Goal: Information Seeking & Learning: Learn about a topic

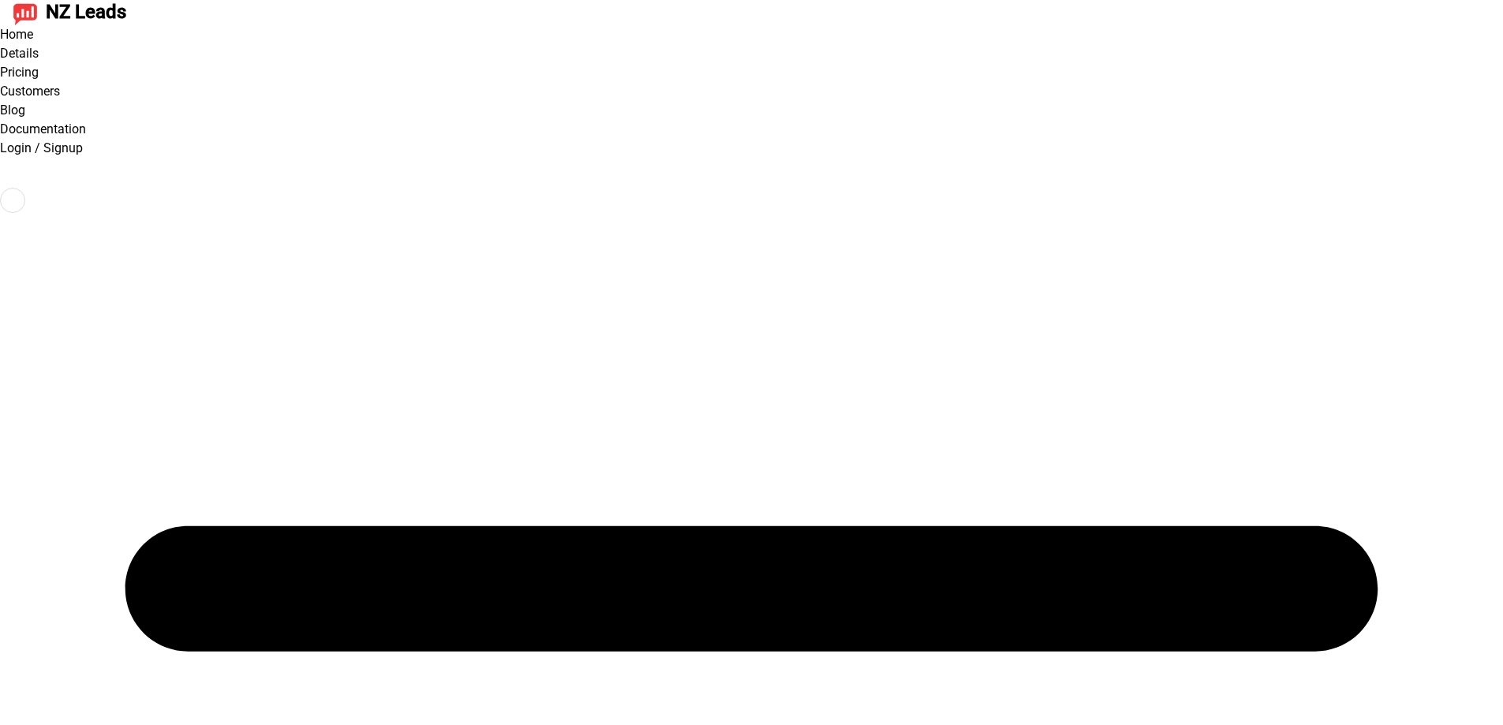
click at [25, 103] on link "Blog" at bounding box center [12, 110] width 25 height 15
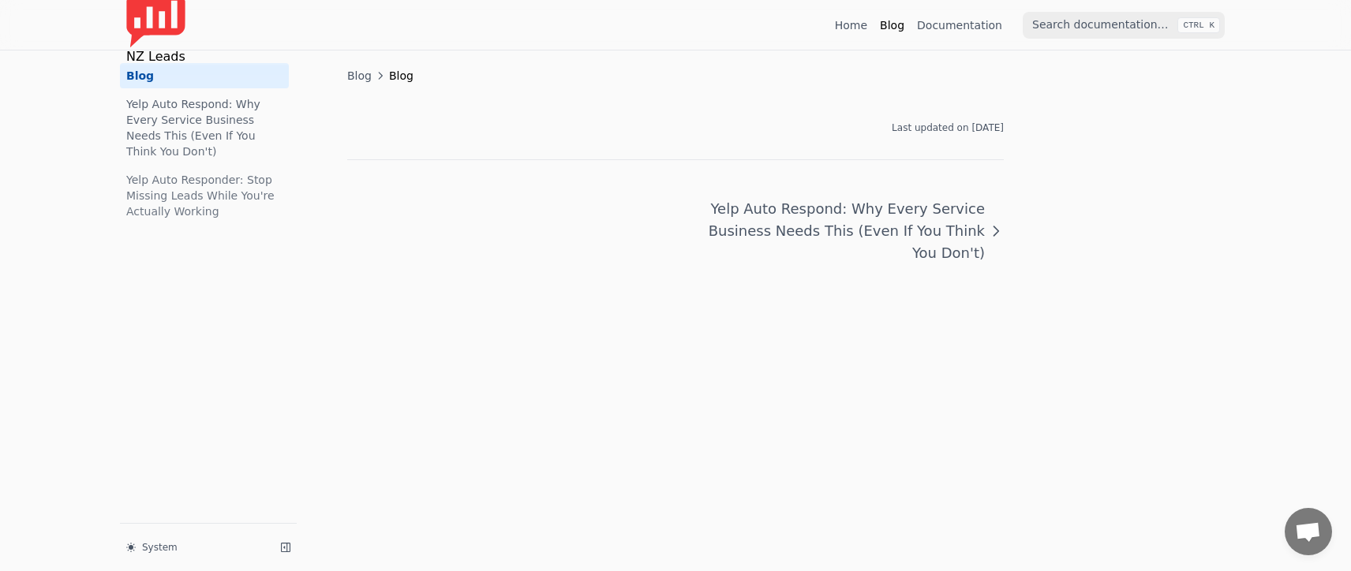
click at [358, 75] on span "Blog" at bounding box center [359, 76] width 24 height 16
click at [394, 80] on span "Blog" at bounding box center [401, 76] width 24 height 16
click at [361, 76] on span "Blog" at bounding box center [359, 76] width 24 height 16
click at [201, 74] on link "Blog" at bounding box center [204, 75] width 169 height 25
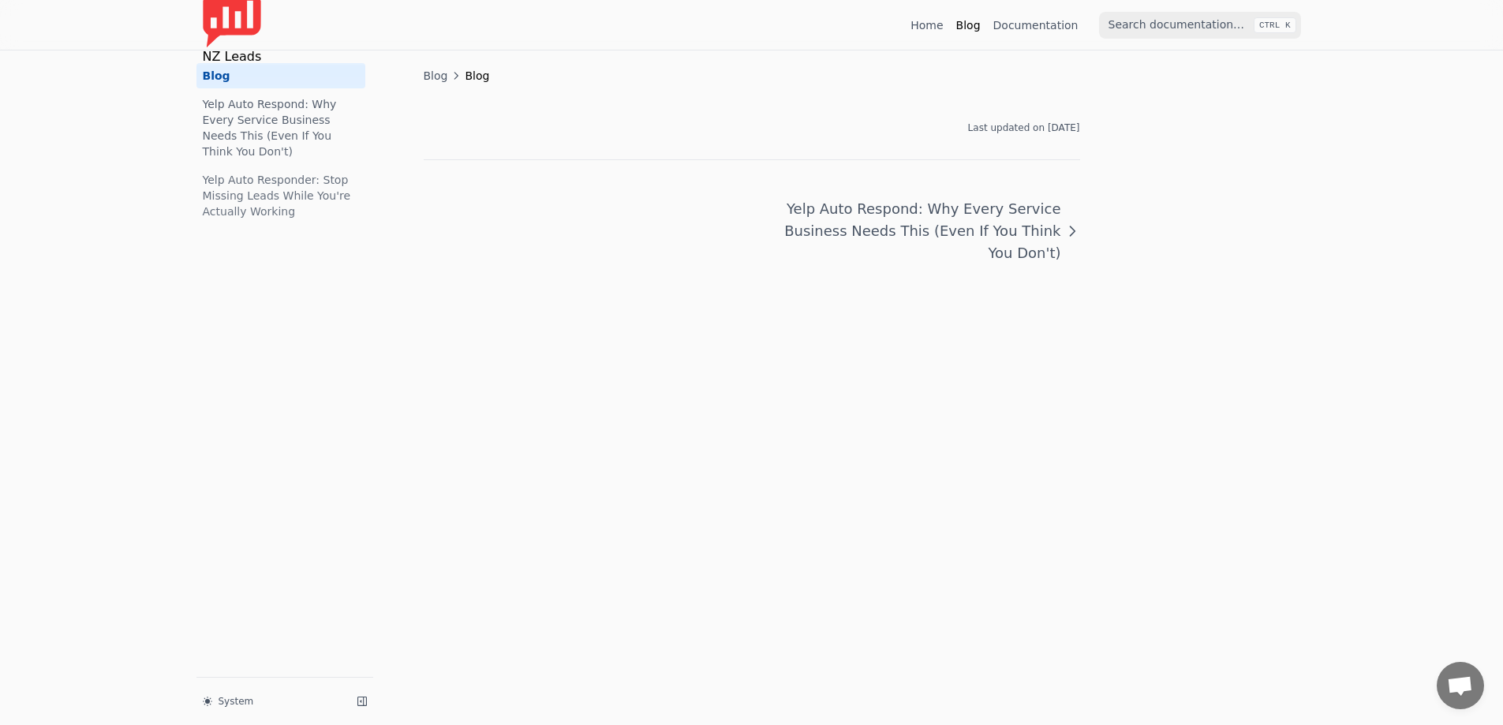
click at [440, 80] on span "Blog" at bounding box center [436, 76] width 24 height 16
click at [474, 79] on span "Blog" at bounding box center [477, 76] width 24 height 16
click at [301, 116] on link "Yelp Auto Respond: Why Every Service Business Needs This (Even If You Think You…" at bounding box center [280, 128] width 169 height 73
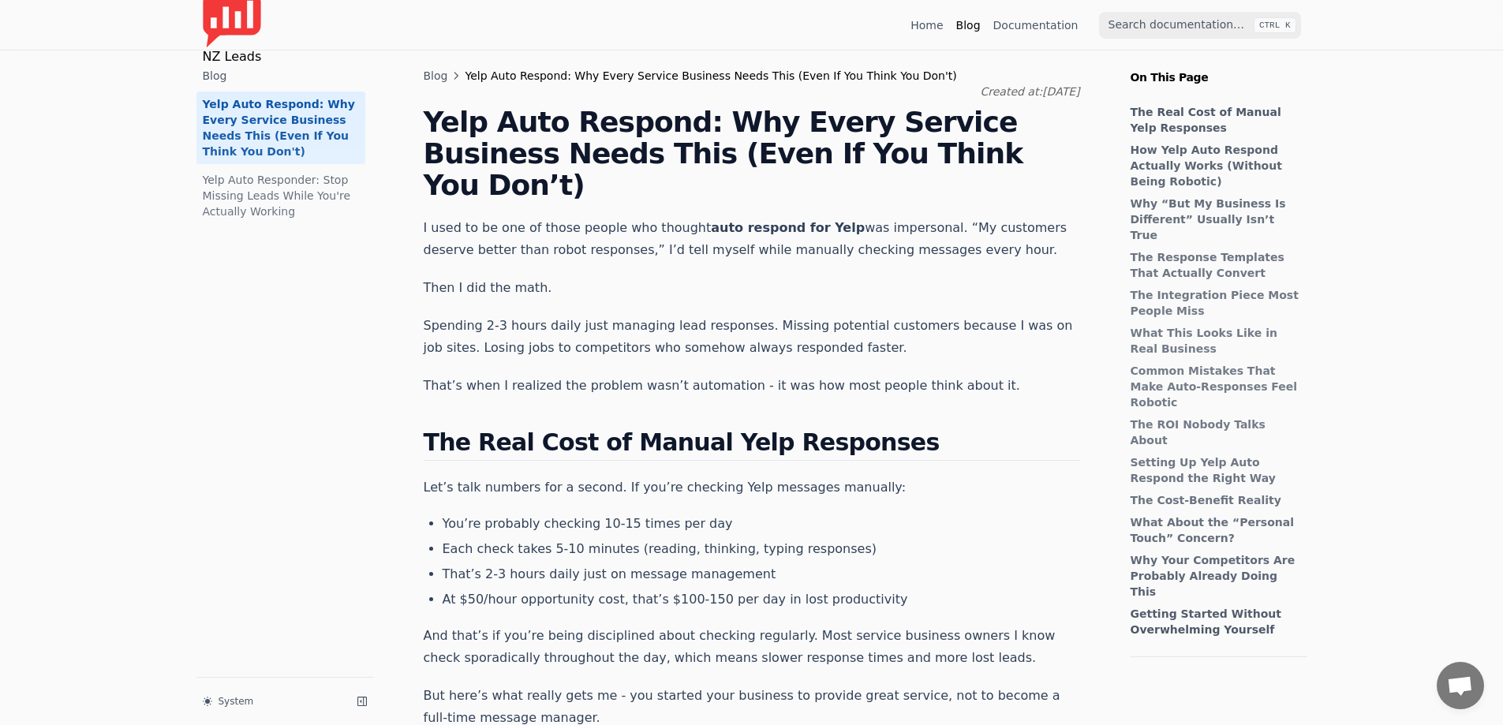
click at [270, 185] on link "Yelp Auto Responder: Stop Missing Leads While You're Actually Working" at bounding box center [280, 195] width 169 height 57
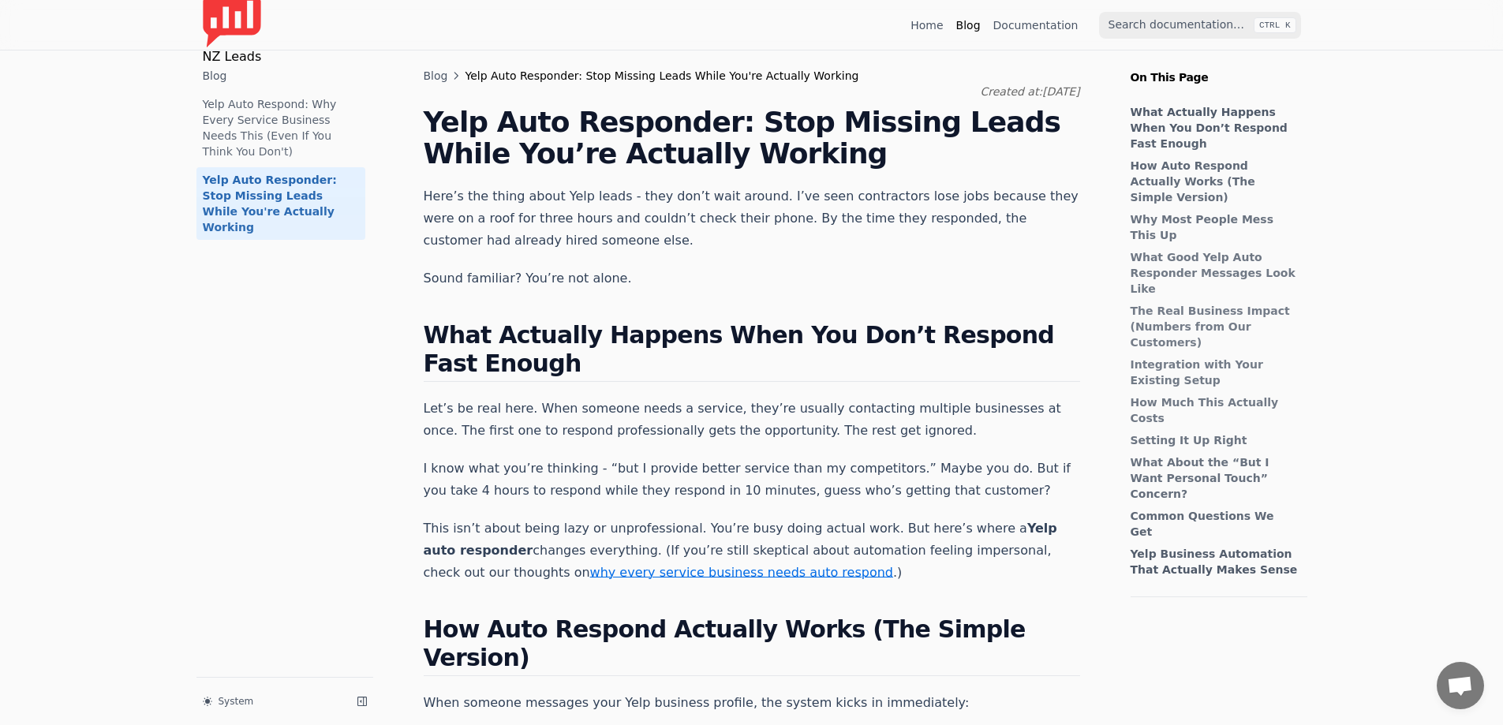
click at [271, 107] on link "Yelp Auto Respond: Why Every Service Business Needs This (Even If You Think You…" at bounding box center [280, 128] width 169 height 73
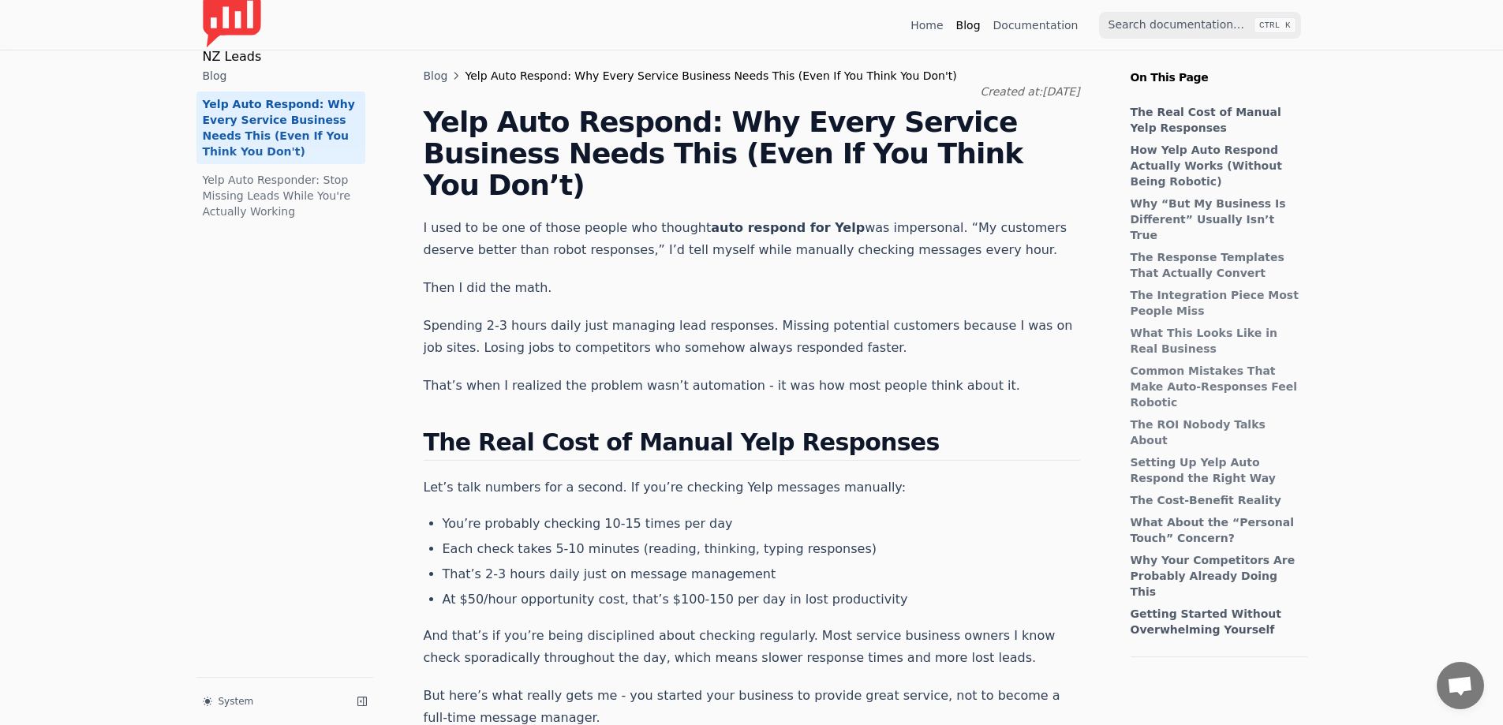
click at [254, 167] on link "Yelp Auto Responder: Stop Missing Leads While You're Actually Working" at bounding box center [280, 195] width 169 height 57
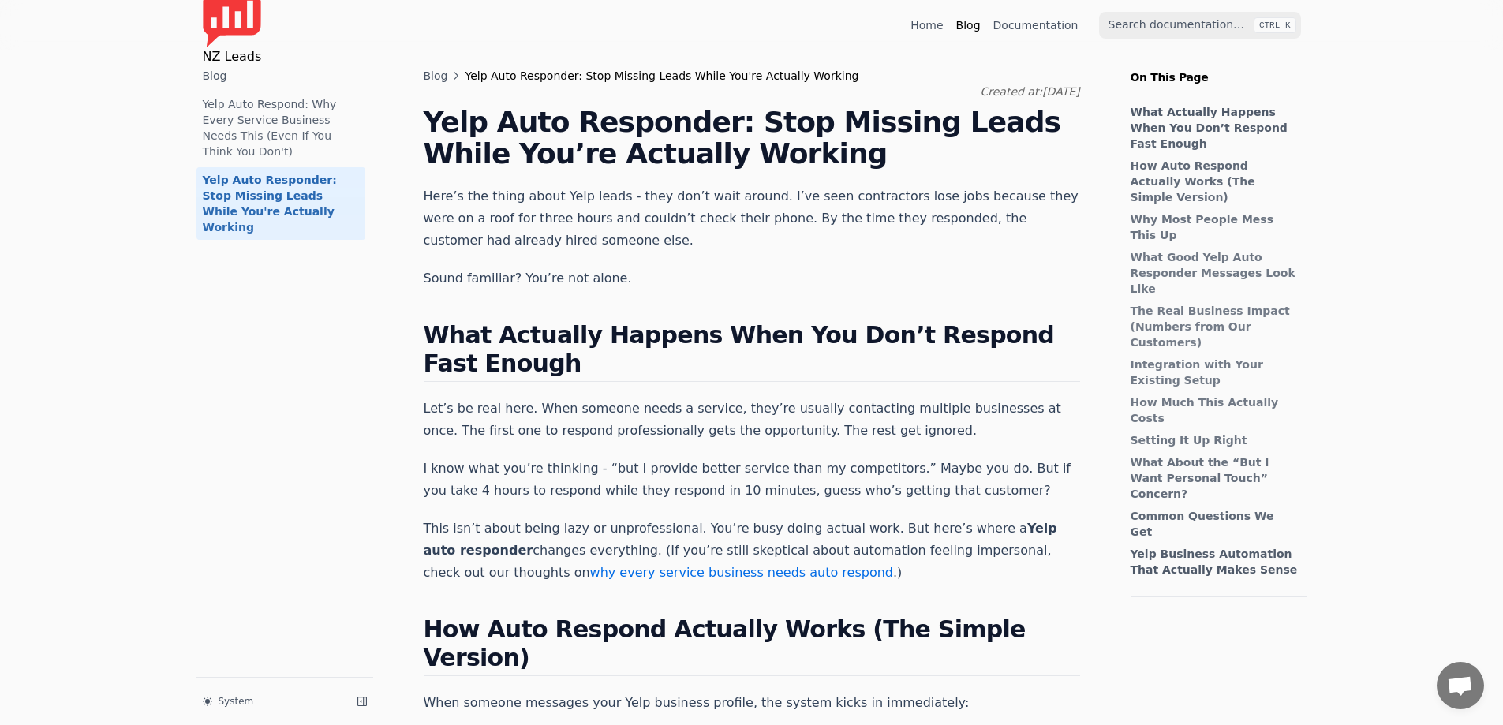
click at [286, 88] on ul "Blog Yelp Auto Respond: Why Every Service Business Needs This (Even If You Thin…" at bounding box center [280, 151] width 169 height 177
click at [434, 75] on link "Blog" at bounding box center [436, 76] width 24 height 16
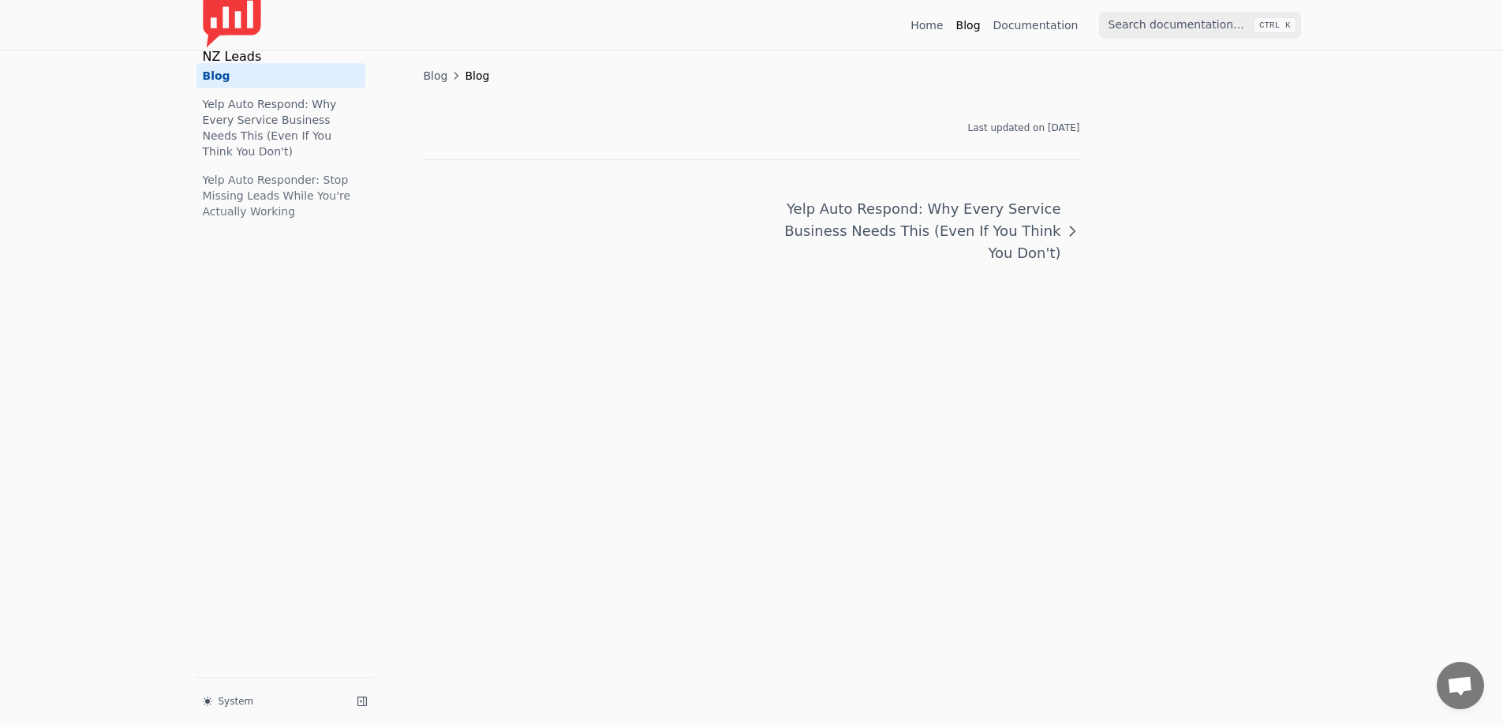
click at [339, 123] on link "Yelp Auto Respond: Why Every Service Business Needs This (Even If You Think You…" at bounding box center [280, 128] width 169 height 73
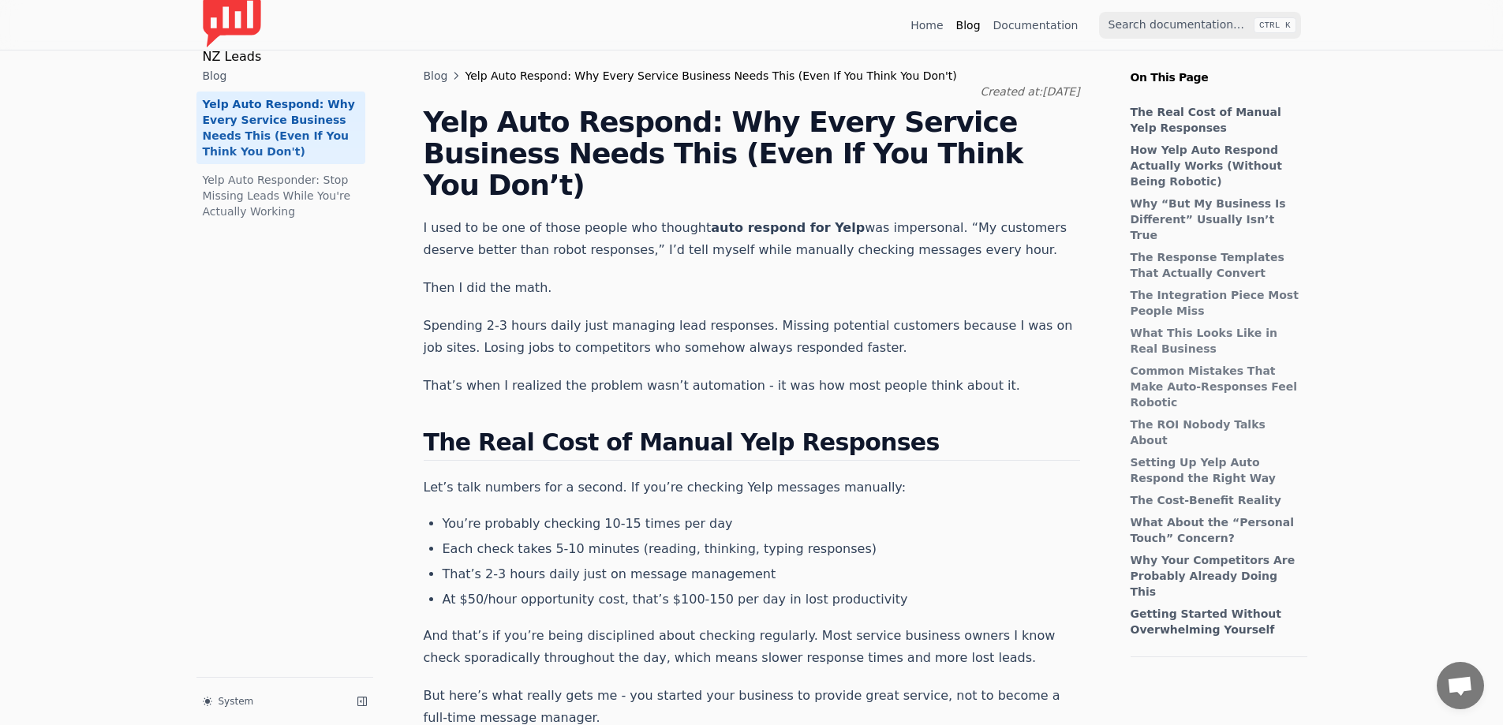
click at [273, 205] on link "Yelp Auto Responder: Stop Missing Leads While You're Actually Working" at bounding box center [280, 195] width 169 height 57
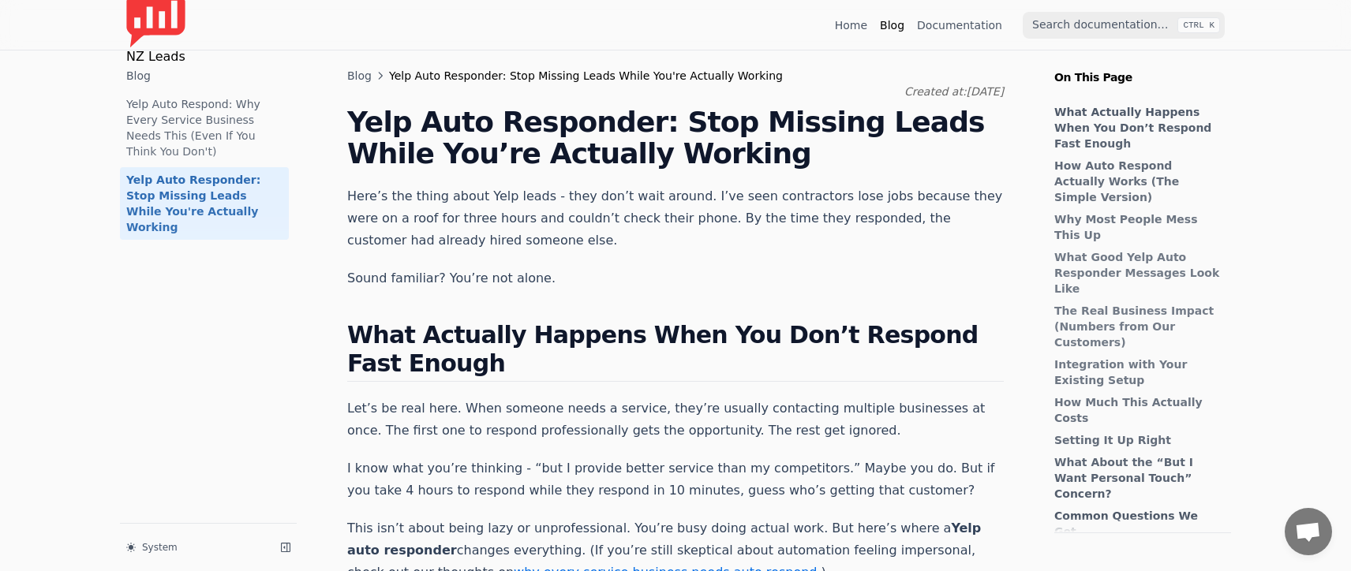
click at [357, 71] on link "Blog" at bounding box center [359, 76] width 24 height 16
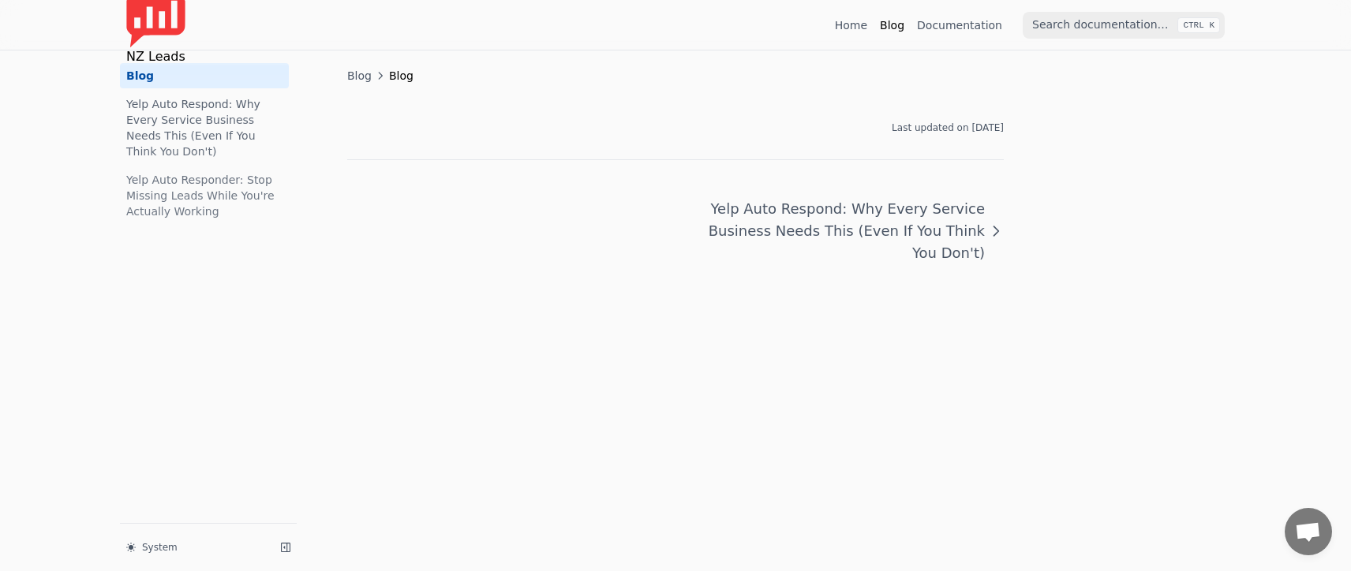
click at [218, 112] on link "Yelp Auto Respond: Why Every Service Business Needs This (Even If You Think You…" at bounding box center [204, 128] width 169 height 73
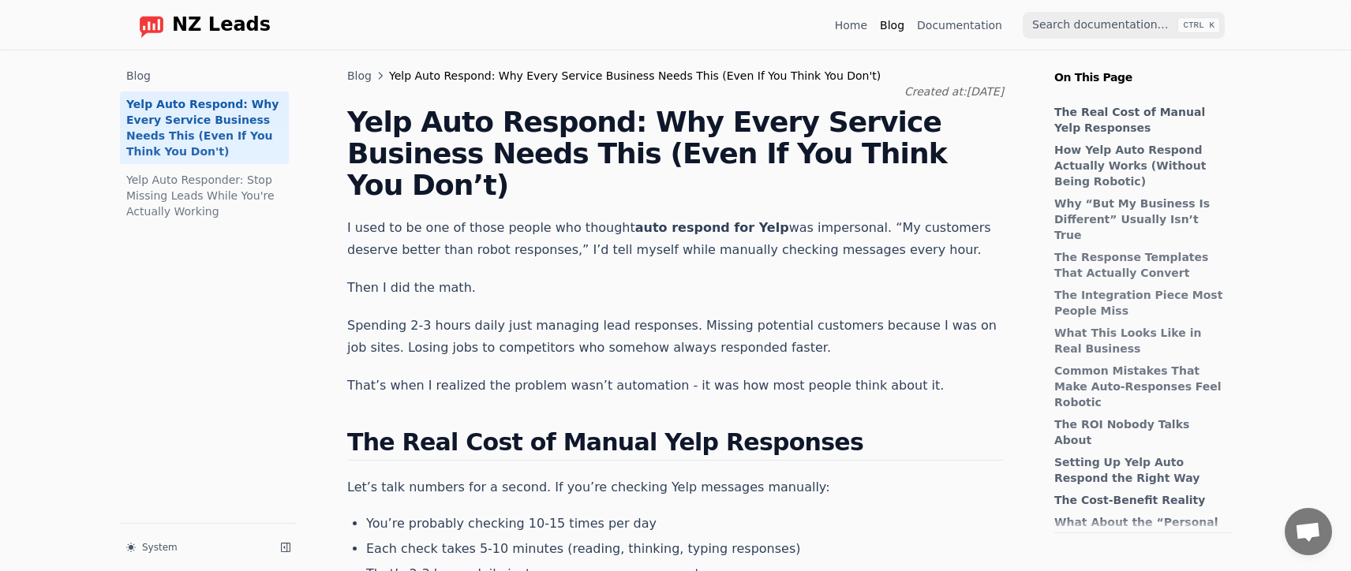
click at [189, 174] on link "Yelp Auto Responder: Stop Missing Leads While You're Actually Working" at bounding box center [204, 195] width 169 height 57
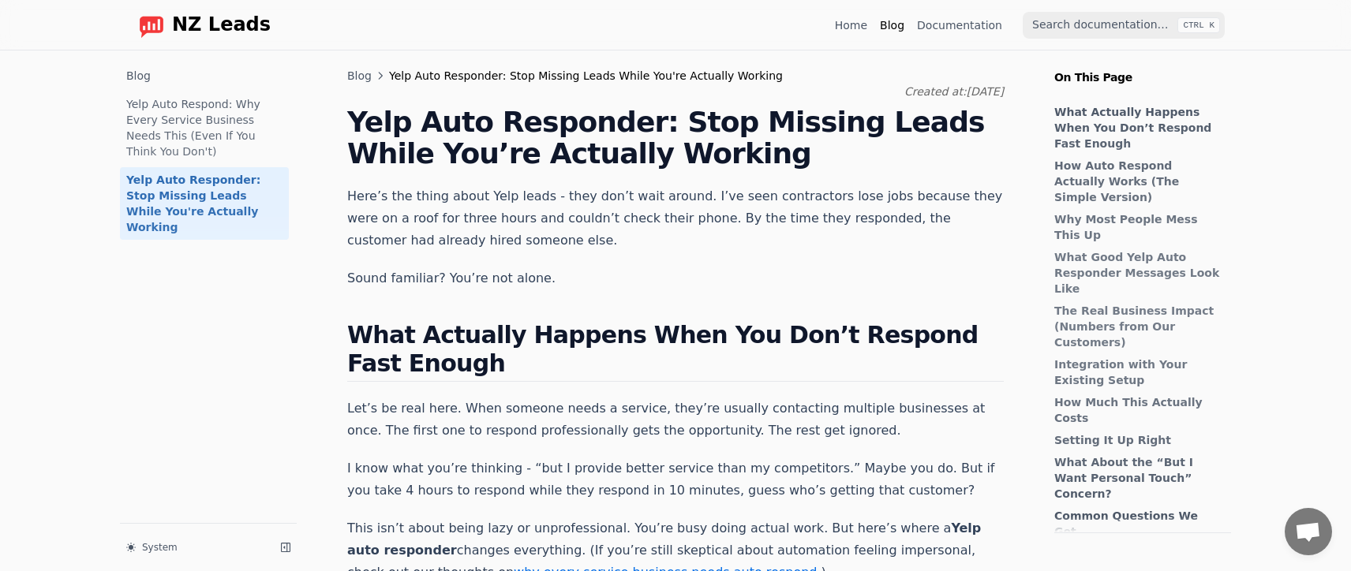
click at [182, 108] on link "Yelp Auto Respond: Why Every Service Business Needs This (Even If You Think You…" at bounding box center [204, 128] width 169 height 73
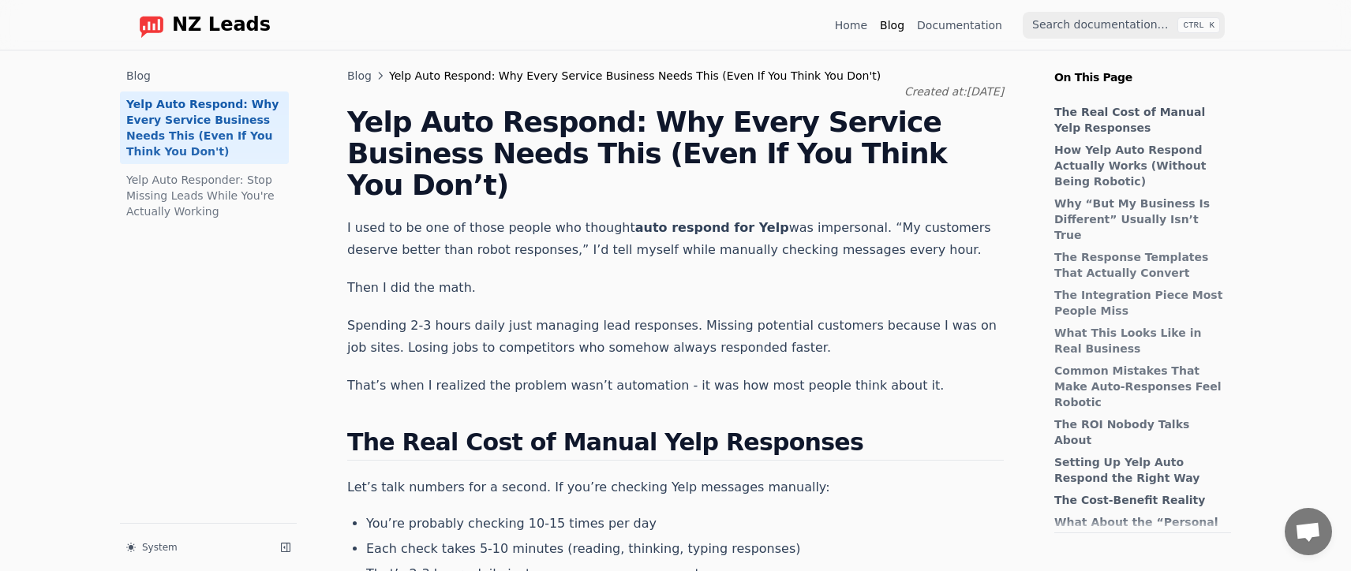
click at [191, 167] on link "Yelp Auto Responder: Stop Missing Leads While You're Actually Working" at bounding box center [204, 195] width 169 height 57
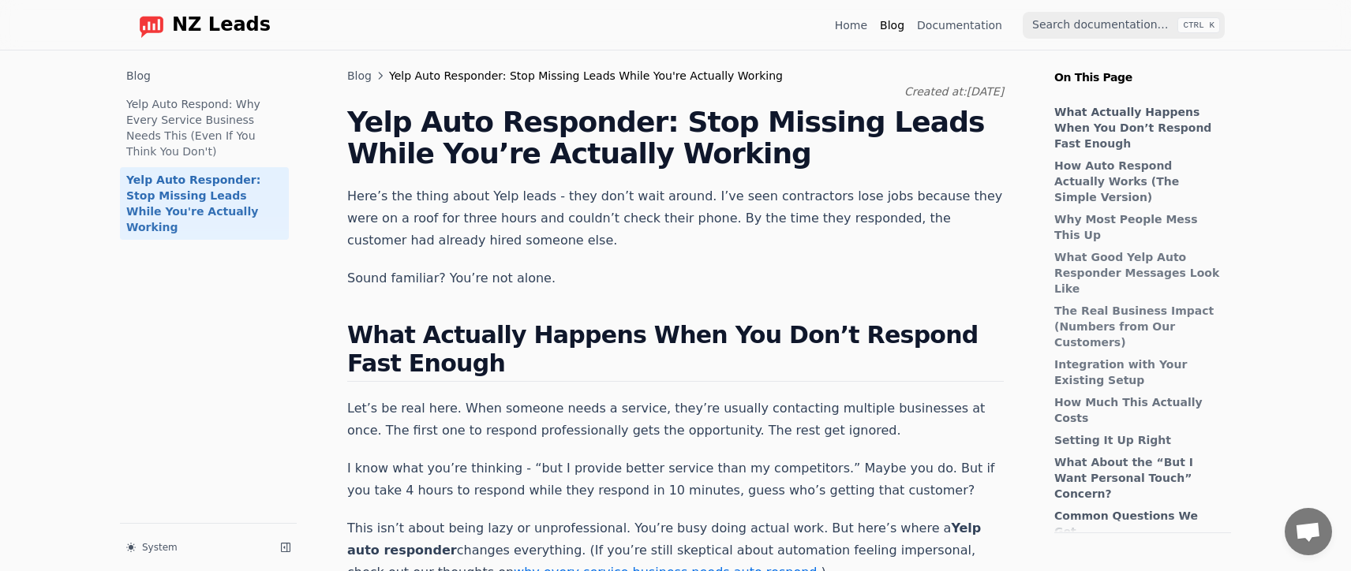
click at [215, 119] on link "Yelp Auto Respond: Why Every Service Business Needs This (Even If You Think You…" at bounding box center [204, 128] width 169 height 73
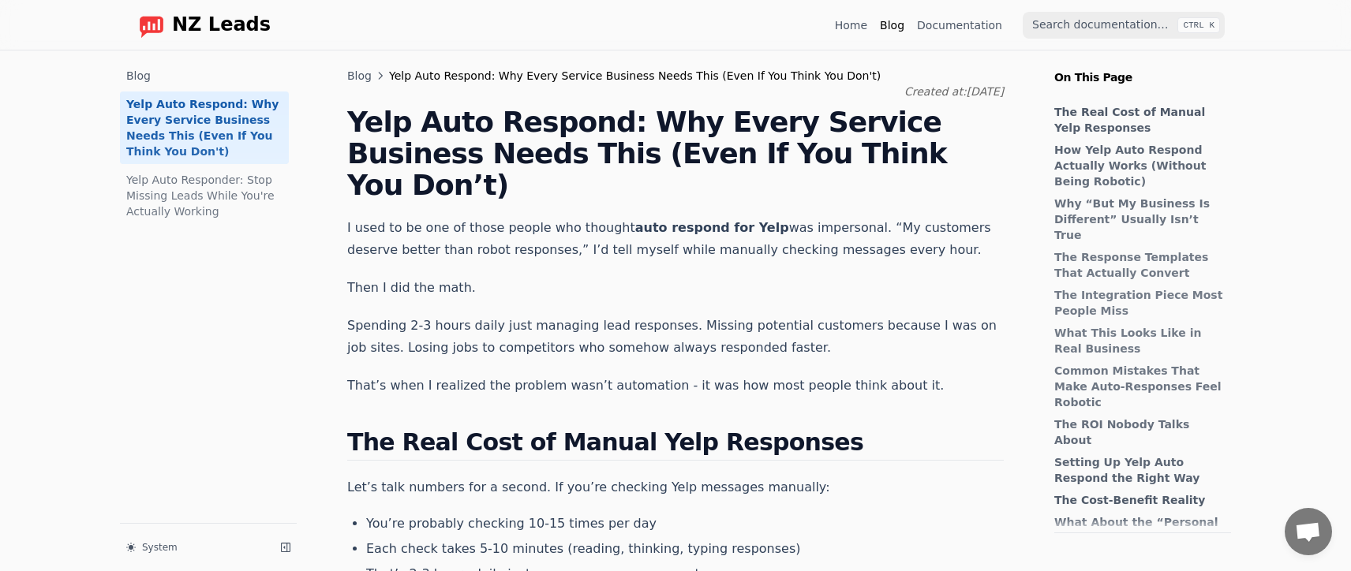
click at [208, 167] on link "Yelp Auto Responder: Stop Missing Leads While You're Actually Working" at bounding box center [204, 195] width 169 height 57
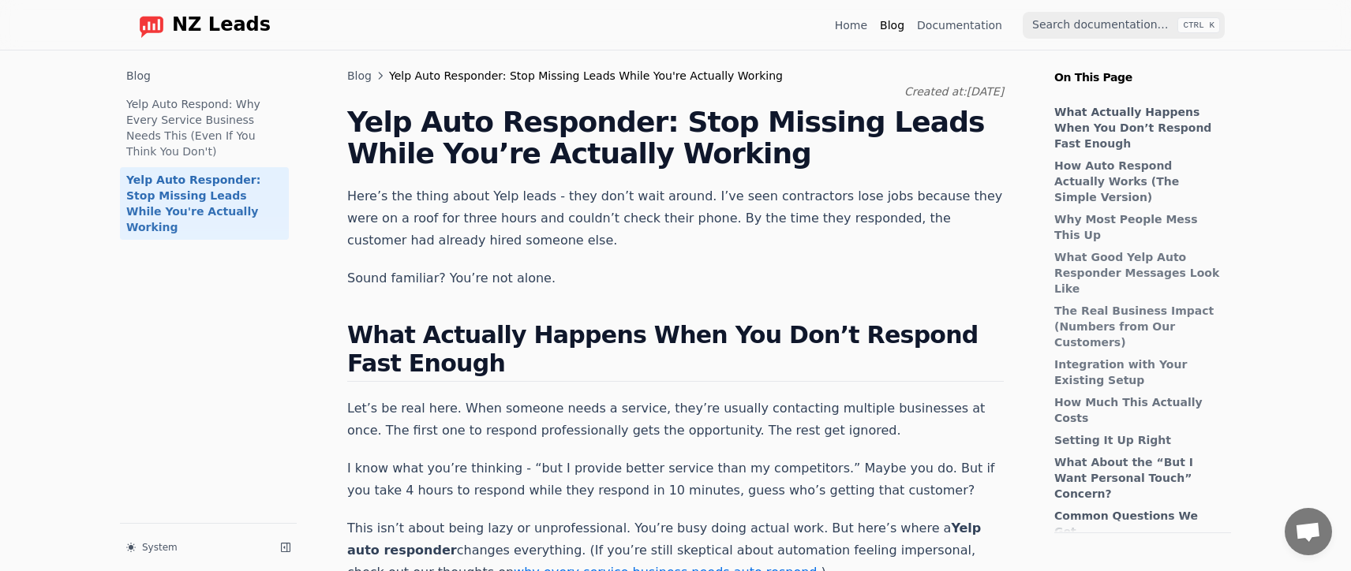
click at [216, 196] on link "Yelp Auto Responder: Stop Missing Leads While You're Actually Working" at bounding box center [204, 203] width 169 height 73
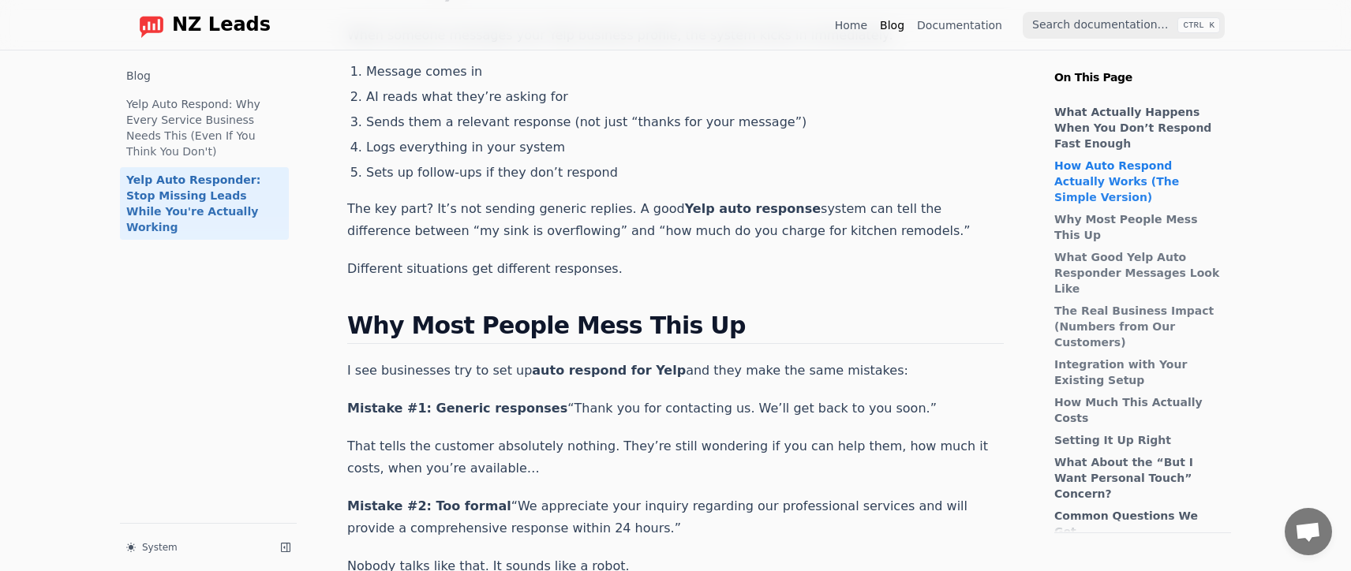
scroll to position [395, 0]
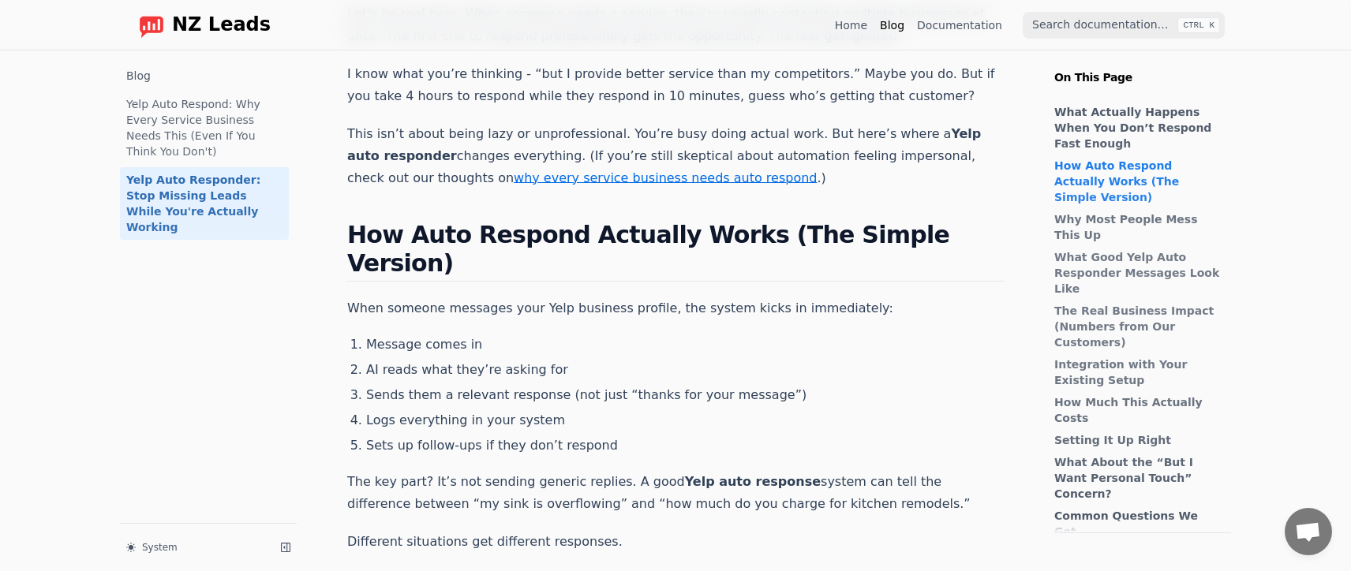
click at [514, 182] on link "why every service business needs auto respond" at bounding box center [665, 177] width 303 height 15
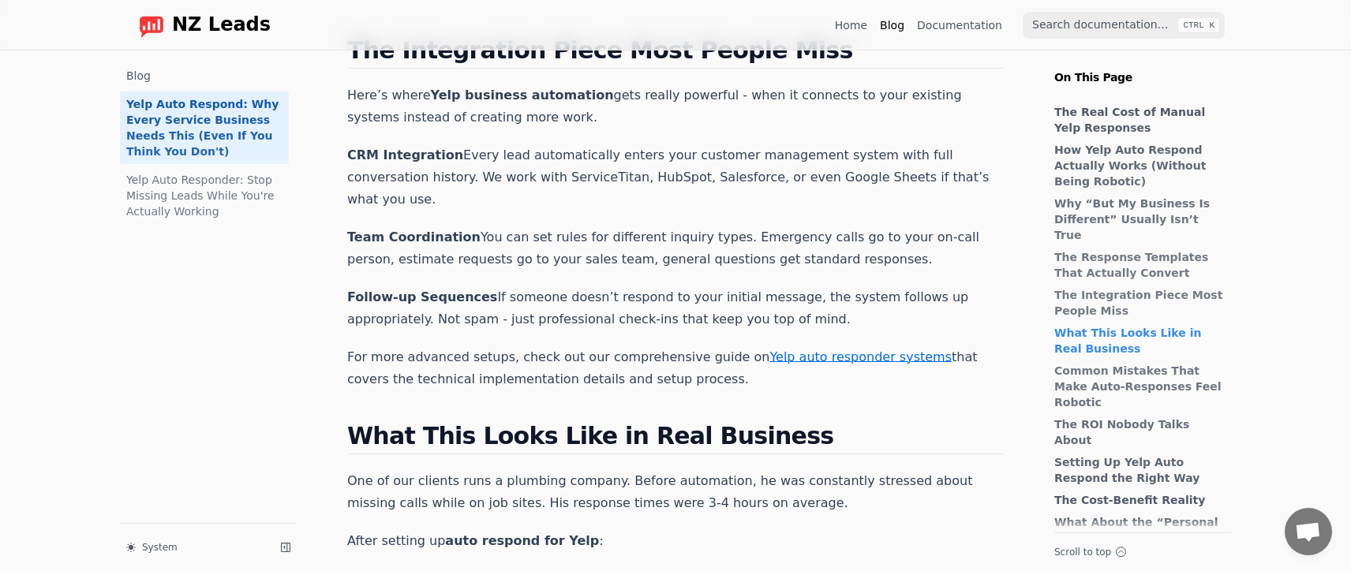
scroll to position [1894, 0]
click at [787, 350] on link "Yelp auto responder systems" at bounding box center [860, 357] width 182 height 15
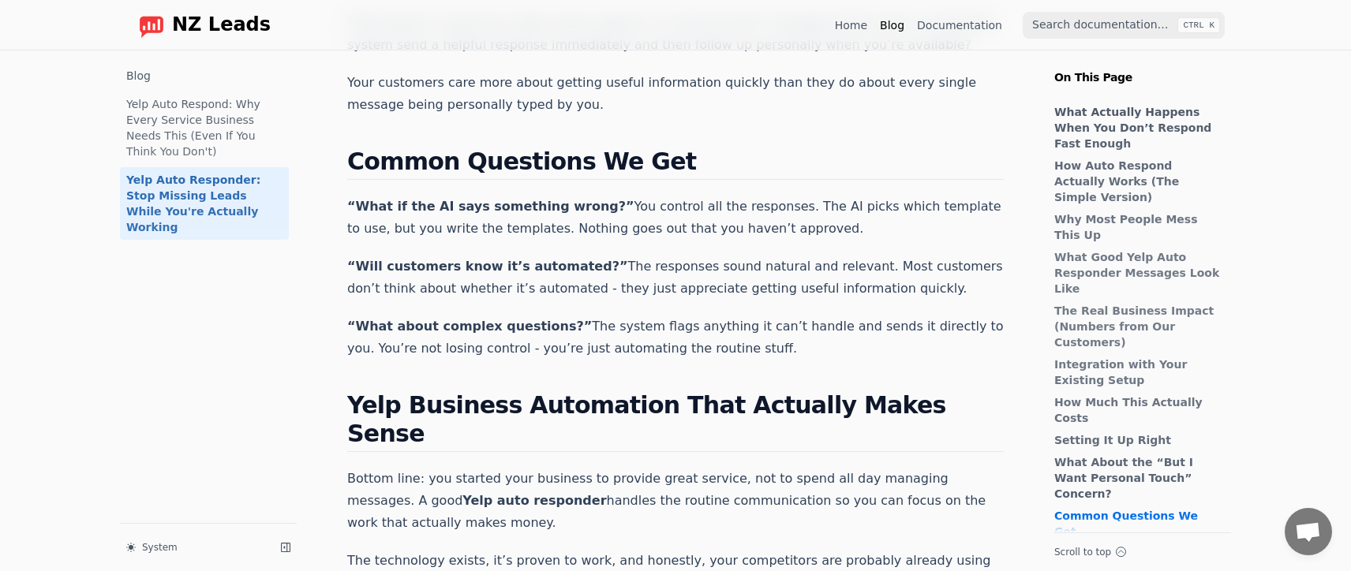
scroll to position [3384, 0]
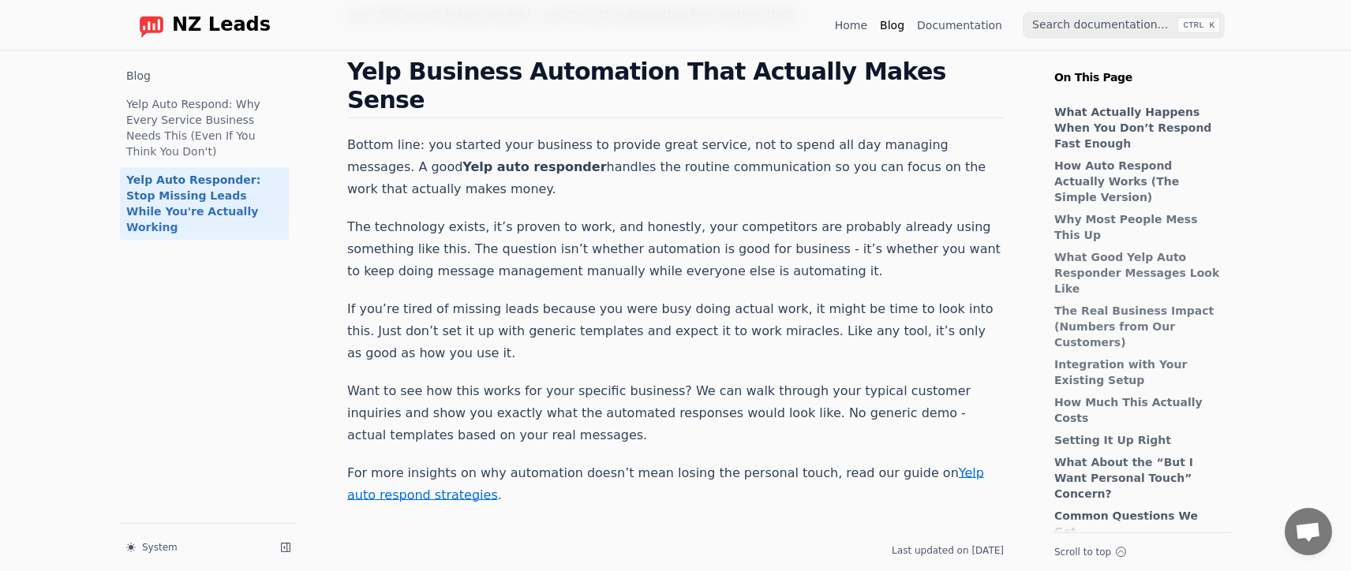
click at [855, 30] on link "Home" at bounding box center [851, 25] width 32 height 16
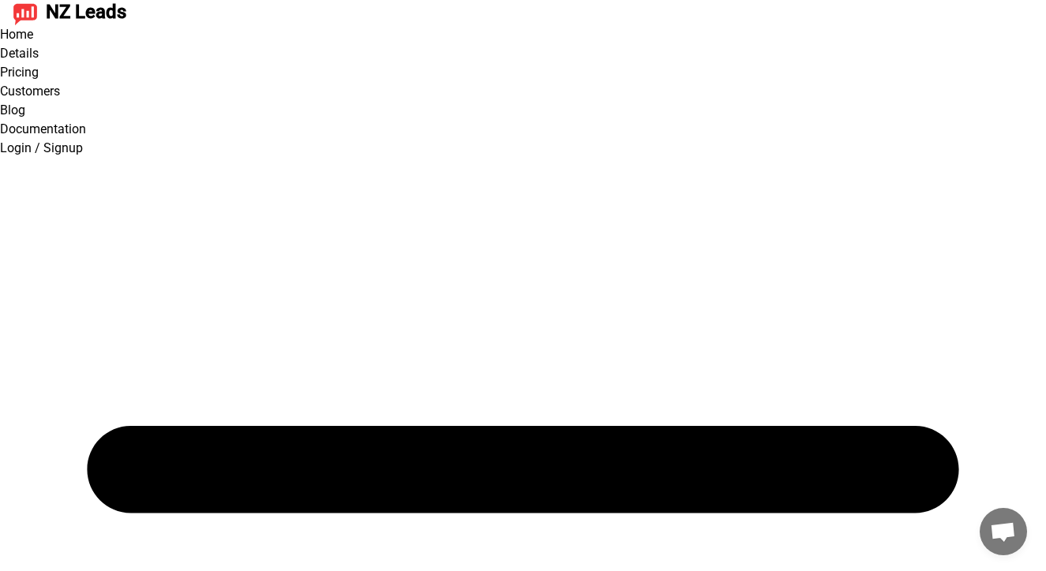
click at [60, 84] on link "Customers" at bounding box center [30, 91] width 60 height 15
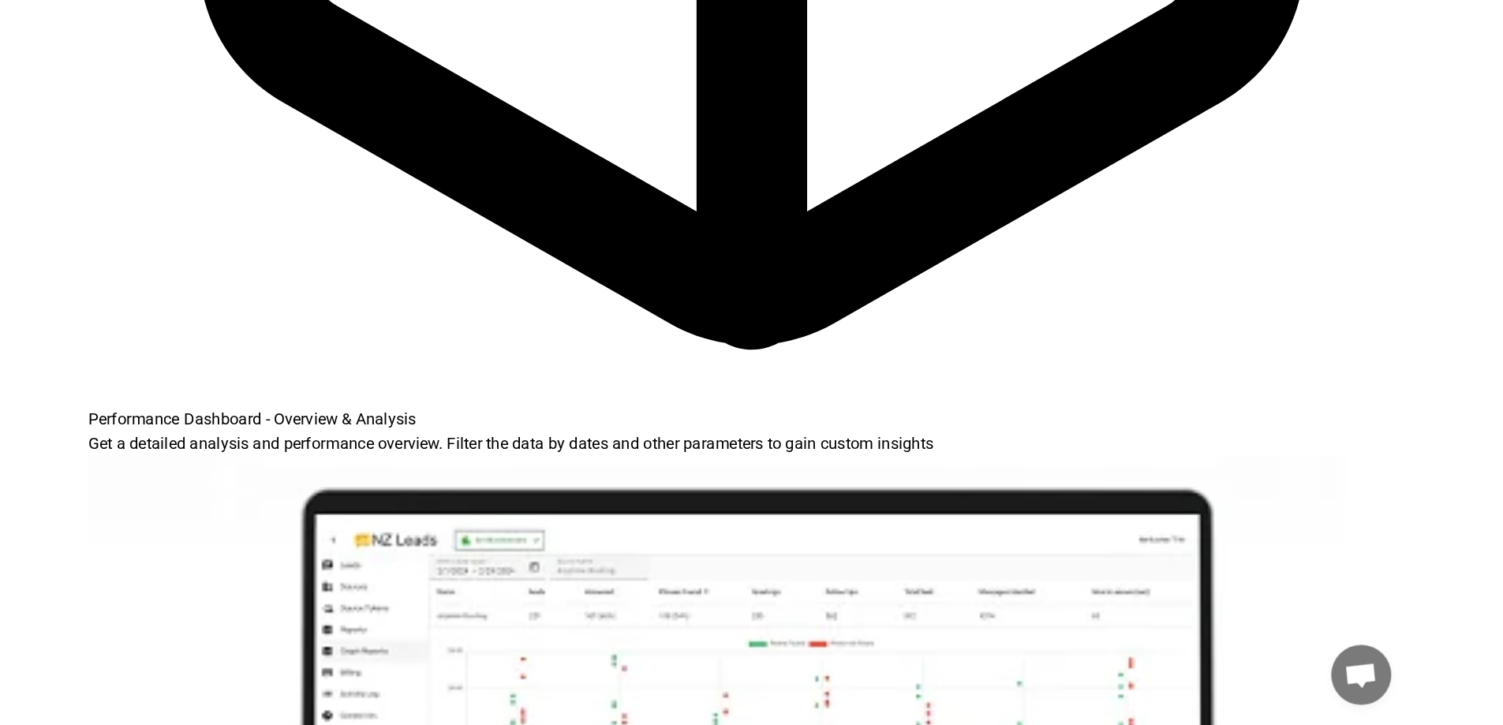
scroll to position [5141, 0]
